Goal: Task Accomplishment & Management: Manage account settings

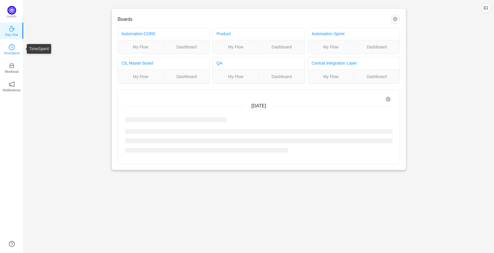
click at [14, 48] on icon "icon: clock-circle" at bounding box center [12, 47] width 6 height 6
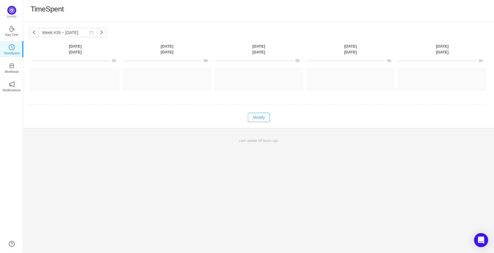
click at [262, 119] on button "Modify" at bounding box center [258, 117] width 21 height 9
click at [68, 76] on button "Log Time" at bounding box center [70, 76] width 33 height 9
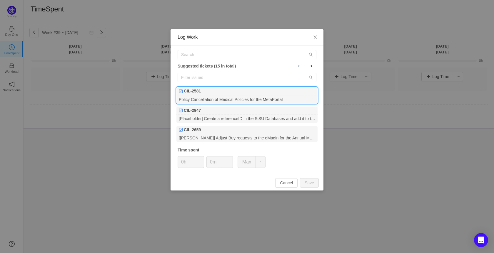
click at [240, 99] on div "Policy Cancellation of Medical Policies for the MetaPortal" at bounding box center [246, 100] width 141 height 8
click at [210, 163] on input "0m" at bounding box center [220, 162] width 26 height 11
click at [305, 182] on button "Save" at bounding box center [309, 182] width 19 height 9
type input "0m"
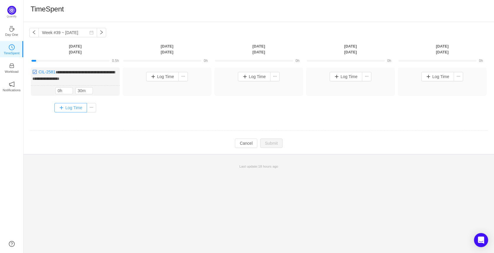
click at [63, 103] on button "Log Time" at bounding box center [70, 107] width 33 height 9
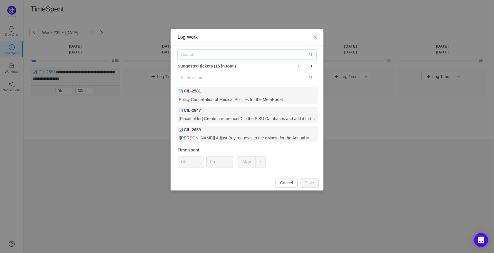
click at [220, 56] on input "text" at bounding box center [246, 54] width 139 height 9
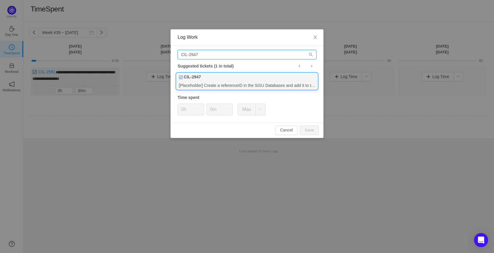
type input "CIL-2947"
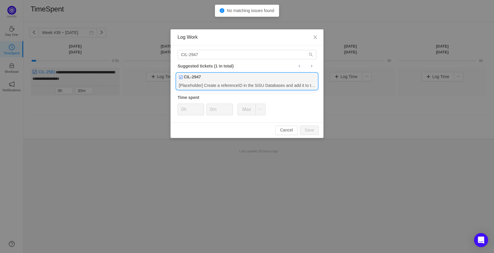
click at [232, 79] on div "CIL-2947" at bounding box center [246, 77] width 141 height 8
click at [208, 110] on input "0m" at bounding box center [220, 109] width 26 height 11
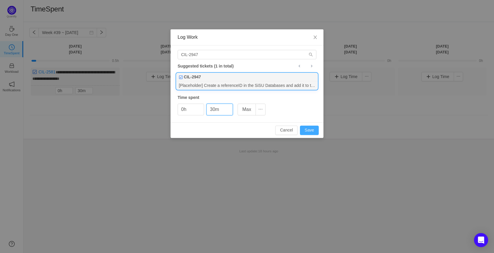
click at [311, 128] on button "Save" at bounding box center [309, 130] width 19 height 9
type input "0m"
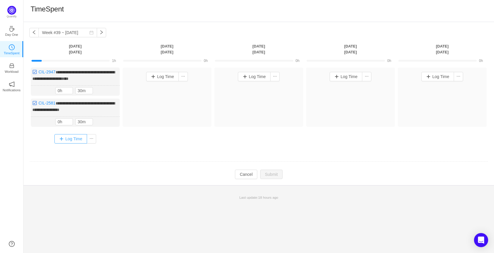
click at [78, 135] on button "Log Time" at bounding box center [70, 138] width 33 height 9
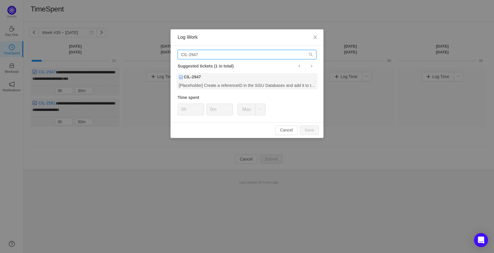
click at [205, 53] on input "CIL-2947" at bounding box center [246, 54] width 139 height 9
type input "CIL-2744"
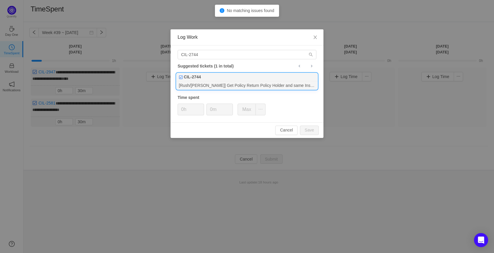
click at [208, 82] on div "[Rush/[PERSON_NAME]] Get Policy Return Policy Holder and same Insured Person in…" at bounding box center [246, 85] width 141 height 8
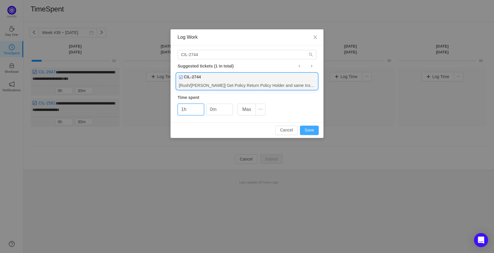
click at [313, 130] on button "Save" at bounding box center [309, 130] width 19 height 9
type input "0h"
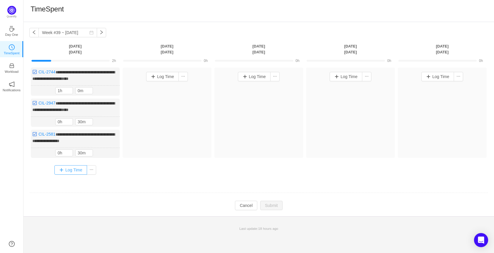
click at [69, 171] on button "Log Time" at bounding box center [70, 169] width 33 height 9
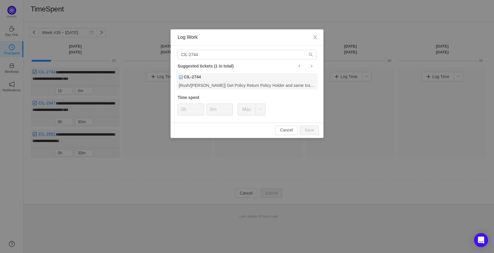
click at [208, 48] on div "CIL-2744 Suggested tickets (1 in total) CIL-2744 [Rush/[PERSON_NAME]] Get Polic…" at bounding box center [246, 84] width 153 height 77
drag, startPoint x: 206, startPoint y: 54, endPoint x: 145, endPoint y: 51, distance: 61.2
click at [145, 51] on div "Log Work CIL-2744 Suggested tickets (1 in total) CIL-2744 [Rush/[PERSON_NAME]] …" at bounding box center [247, 126] width 494 height 253
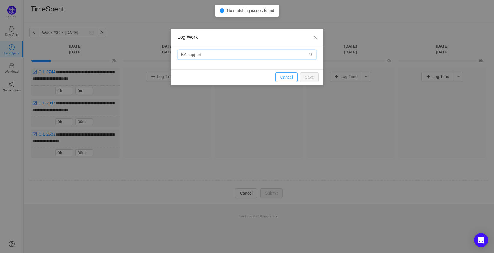
type input "BA support"
click at [288, 77] on button "Cancel" at bounding box center [286, 77] width 22 height 9
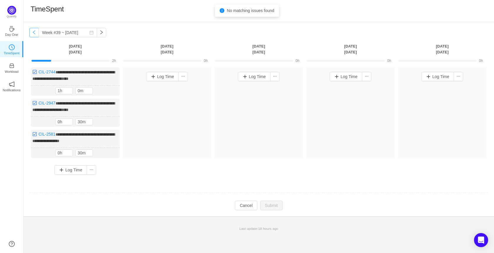
click at [30, 31] on button "button" at bounding box center [33, 32] width 9 height 9
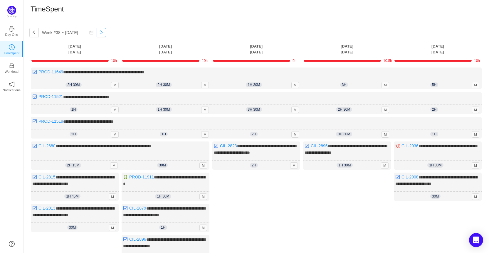
click at [97, 31] on button "button" at bounding box center [101, 32] width 9 height 9
type input "Week #39 ~ [DATE]"
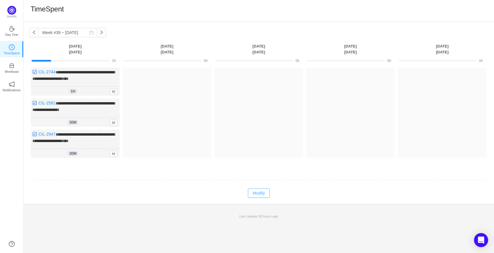
click at [260, 193] on button "Modify" at bounding box center [258, 193] width 21 height 9
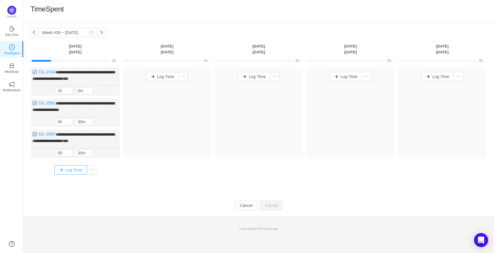
click at [66, 165] on button "Log Time" at bounding box center [70, 169] width 33 height 9
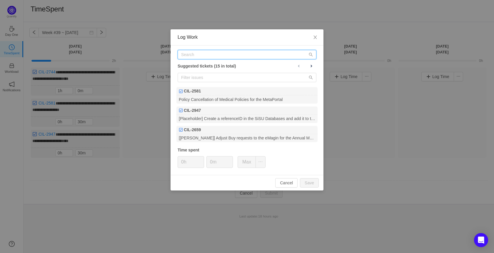
click at [235, 55] on input "text" at bounding box center [246, 54] width 139 height 9
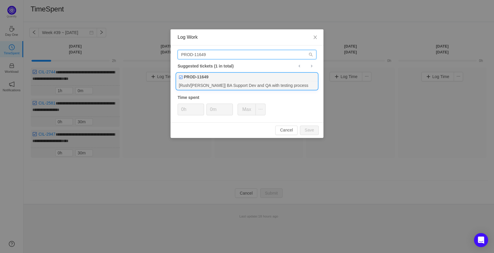
type input "PROD-11649"
click at [239, 85] on div "[Rush/[PERSON_NAME]] BA Support Dev and QA with testing process" at bounding box center [246, 85] width 141 height 8
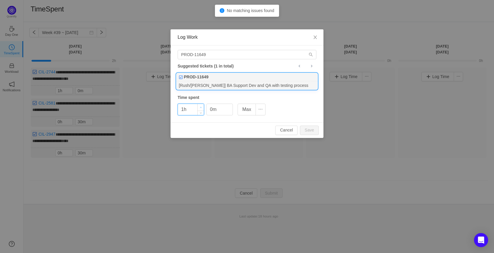
click at [199, 105] on span "Increase Value" at bounding box center [200, 107] width 6 height 7
click at [307, 129] on button "Save" at bounding box center [309, 130] width 19 height 9
type input "0h"
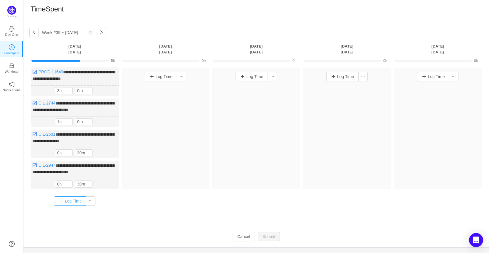
click at [63, 198] on button "Log Time" at bounding box center [70, 201] width 33 height 9
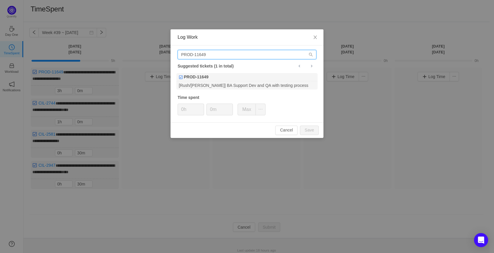
click at [221, 55] on input "PROD-11649" at bounding box center [246, 54] width 139 height 9
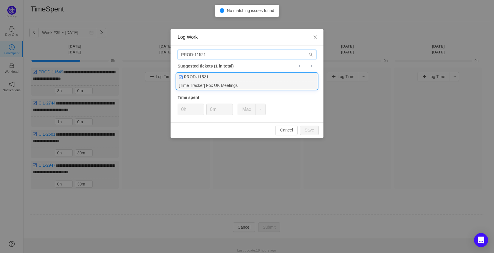
type input "PROD-11521"
click at [231, 81] on div "PROD-11521" at bounding box center [246, 77] width 141 height 8
type input "1h"
click at [200, 106] on span "Increase Value" at bounding box center [200, 107] width 6 height 7
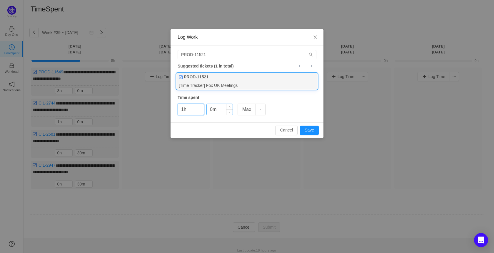
click at [209, 110] on input "0m" at bounding box center [220, 109] width 26 height 11
type input "30m"
click at [310, 131] on button "Save" at bounding box center [309, 130] width 19 height 9
type input "0h"
type input "0m"
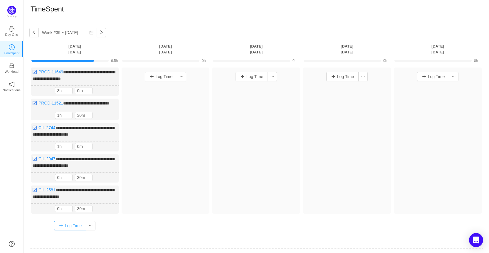
click at [76, 228] on button "Log Time" at bounding box center [70, 225] width 33 height 9
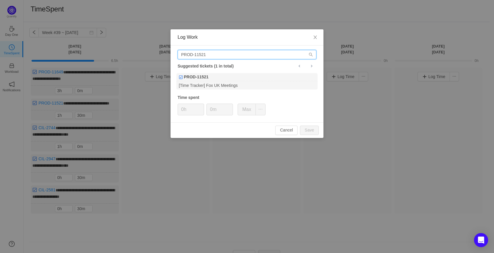
click at [212, 54] on input "PROD-11521" at bounding box center [246, 54] width 139 height 9
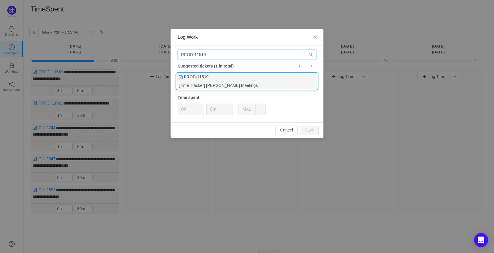
type input "PROD-11519"
click at [218, 81] on div "PROD-11519" at bounding box center [246, 77] width 141 height 8
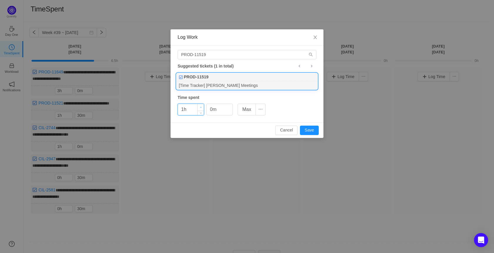
click at [200, 106] on span "Increase Value" at bounding box center [200, 107] width 6 height 7
click at [314, 129] on button "Save" at bounding box center [309, 130] width 19 height 9
type input "0h"
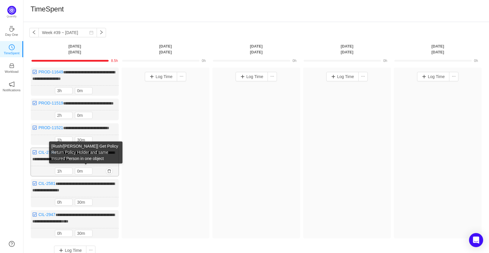
scroll to position [29, 0]
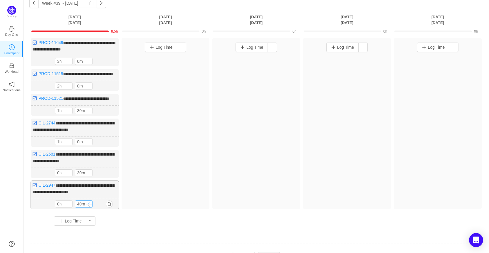
click at [90, 205] on span "Increase Value" at bounding box center [89, 203] width 6 height 4
type input "50m"
click at [90, 205] on span "Increase Value" at bounding box center [89, 203] width 6 height 4
type input "1h"
type input "0m"
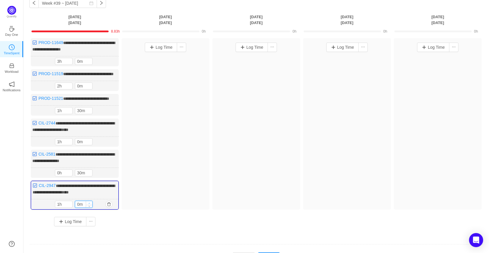
click at [90, 205] on span "Increase Value" at bounding box center [89, 203] width 6 height 4
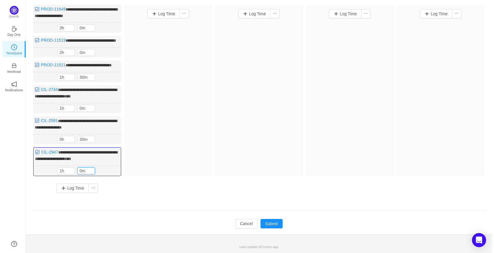
scroll to position [72, 0]
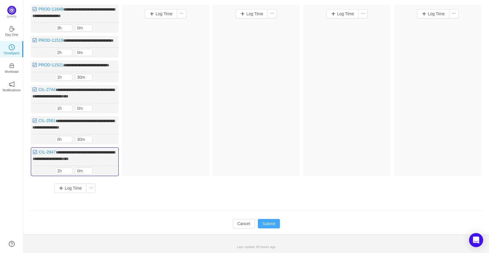
click at [275, 223] on button "Submit" at bounding box center [269, 223] width 22 height 9
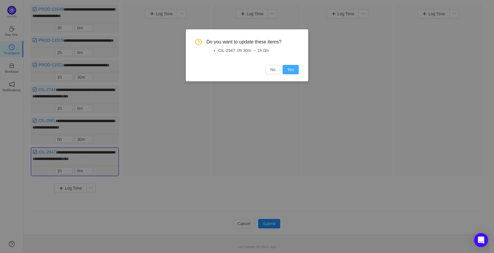
click at [288, 71] on button "Yes" at bounding box center [290, 69] width 16 height 9
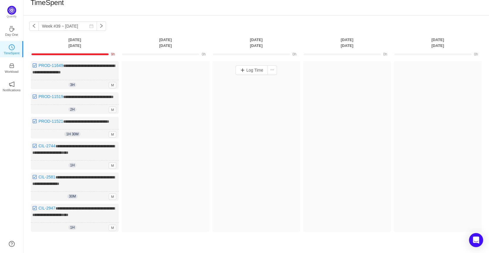
scroll to position [0, 0]
